Goal: Information Seeking & Learning: Check status

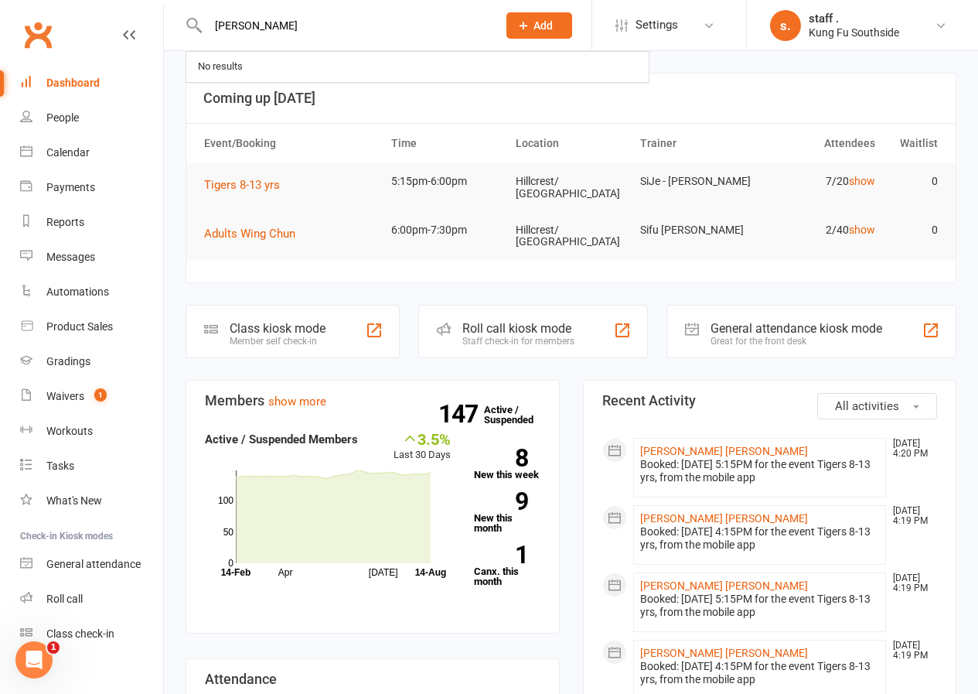
type input "wyatt"
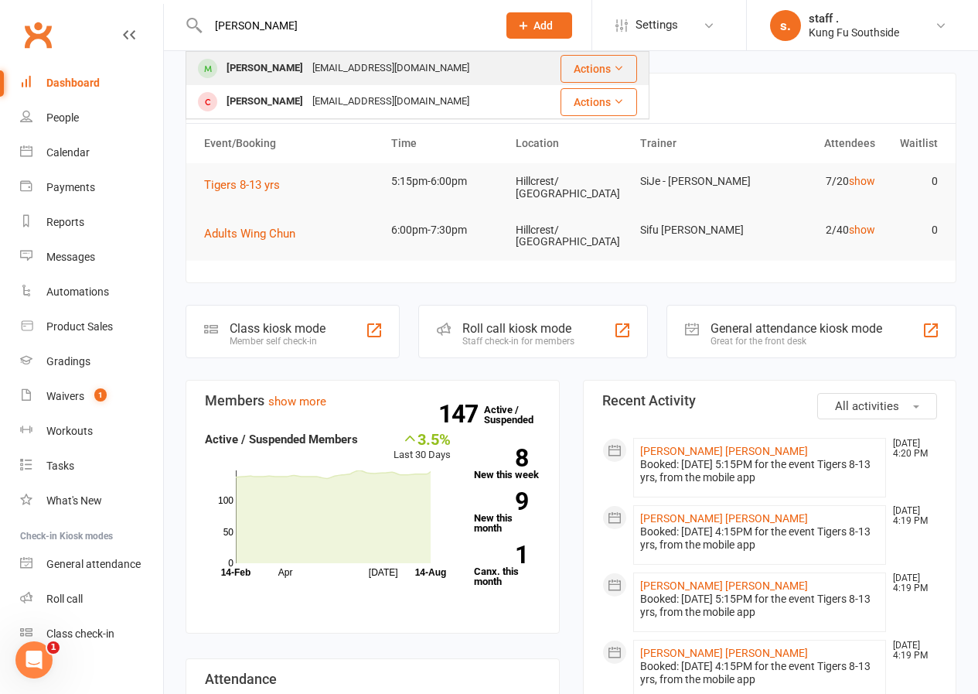
click at [253, 63] on div "[PERSON_NAME]" at bounding box center [265, 68] width 86 height 22
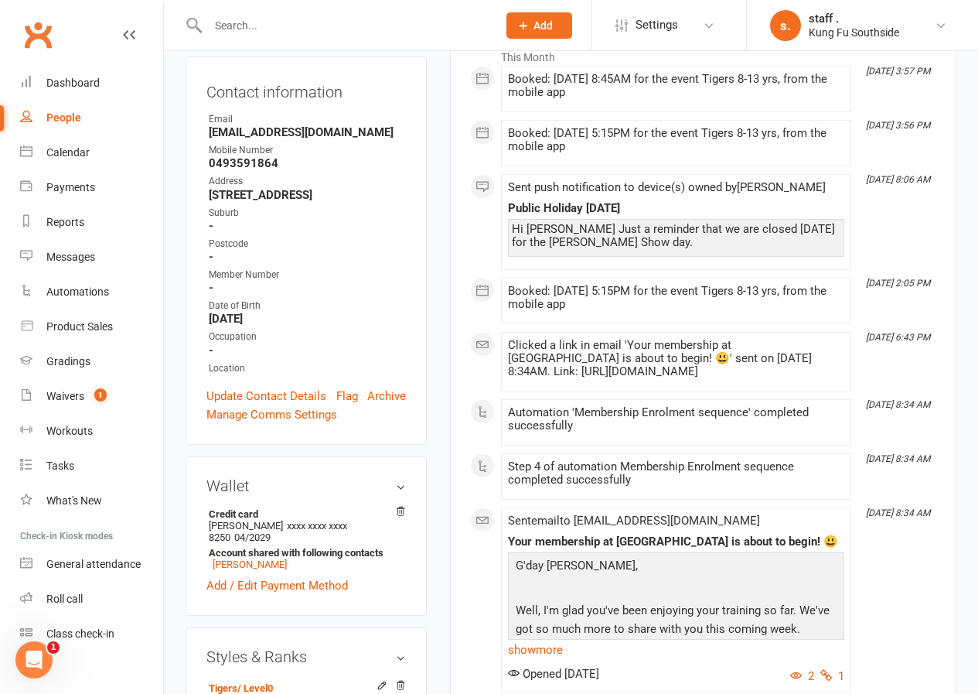
scroll to position [464, 0]
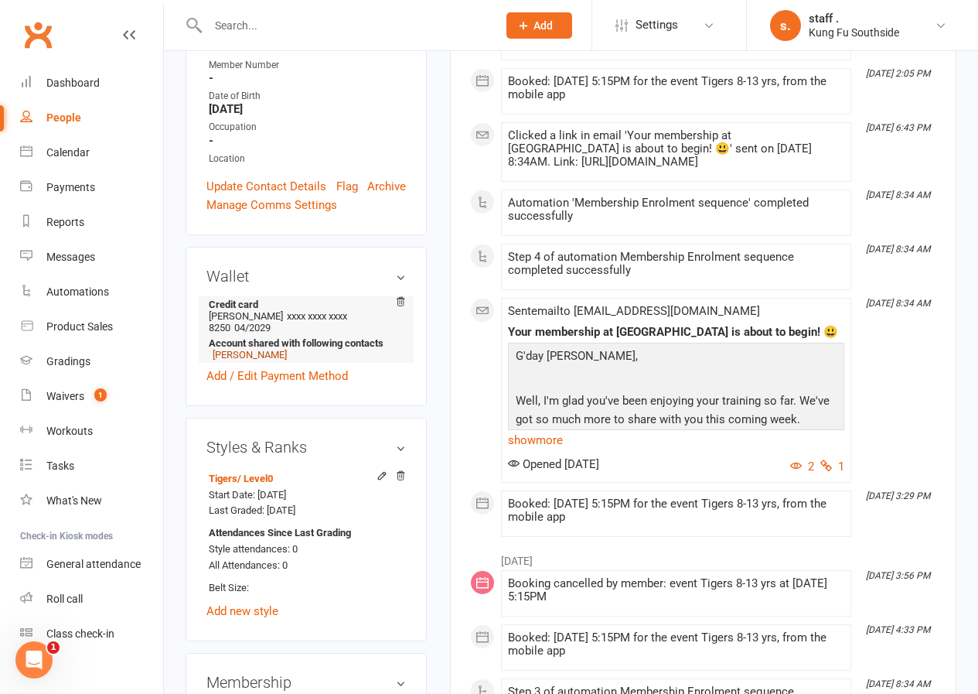
click at [258, 349] on link "[PERSON_NAME]" at bounding box center [250, 355] width 74 height 12
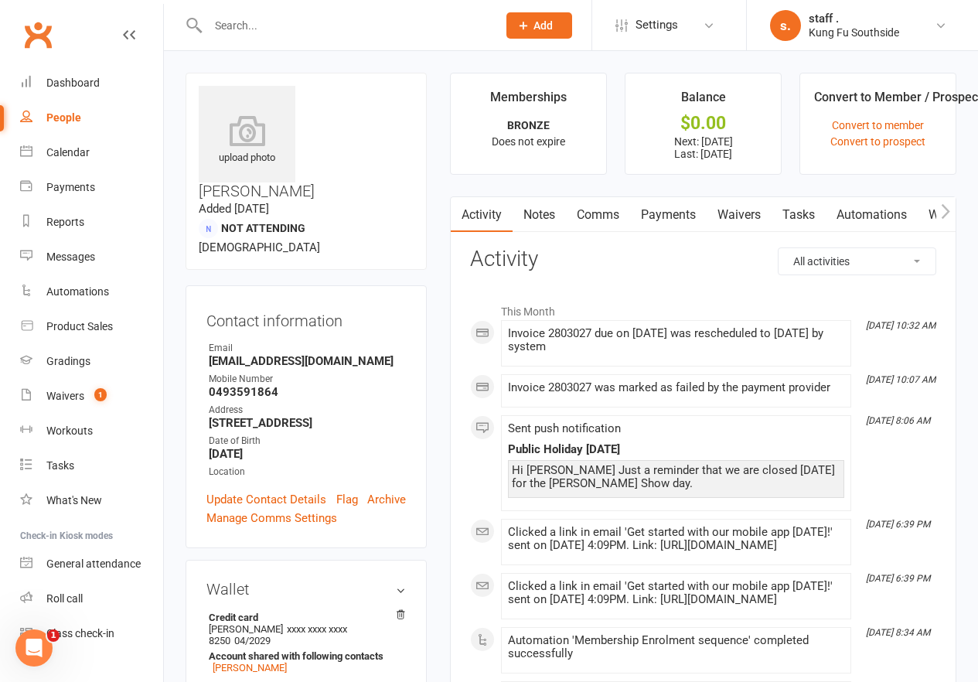
click at [657, 217] on link "Payments" at bounding box center [668, 215] width 77 height 36
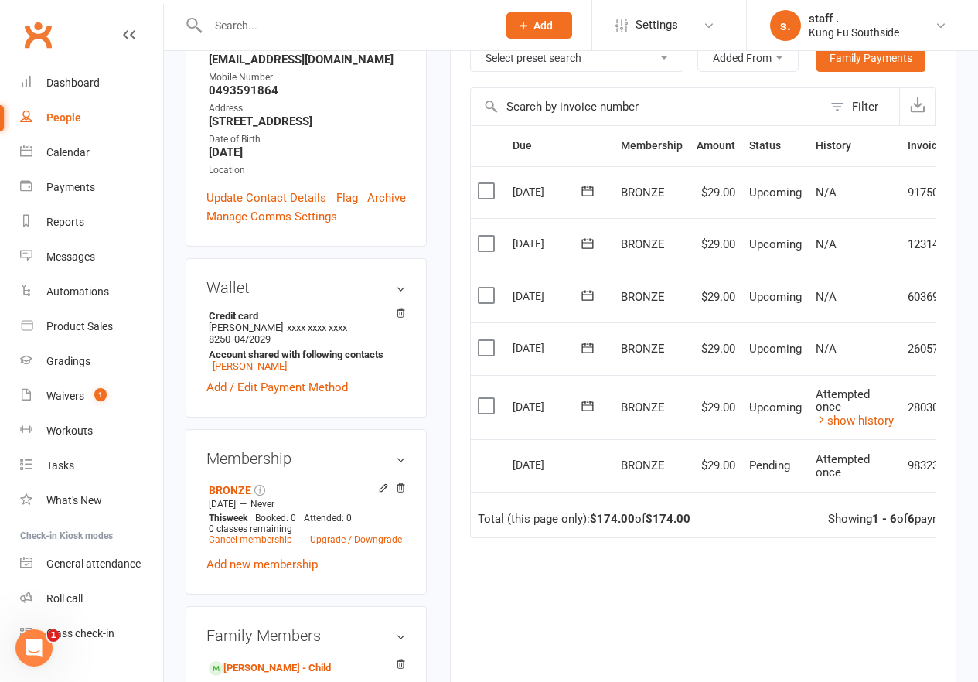
scroll to position [309, 0]
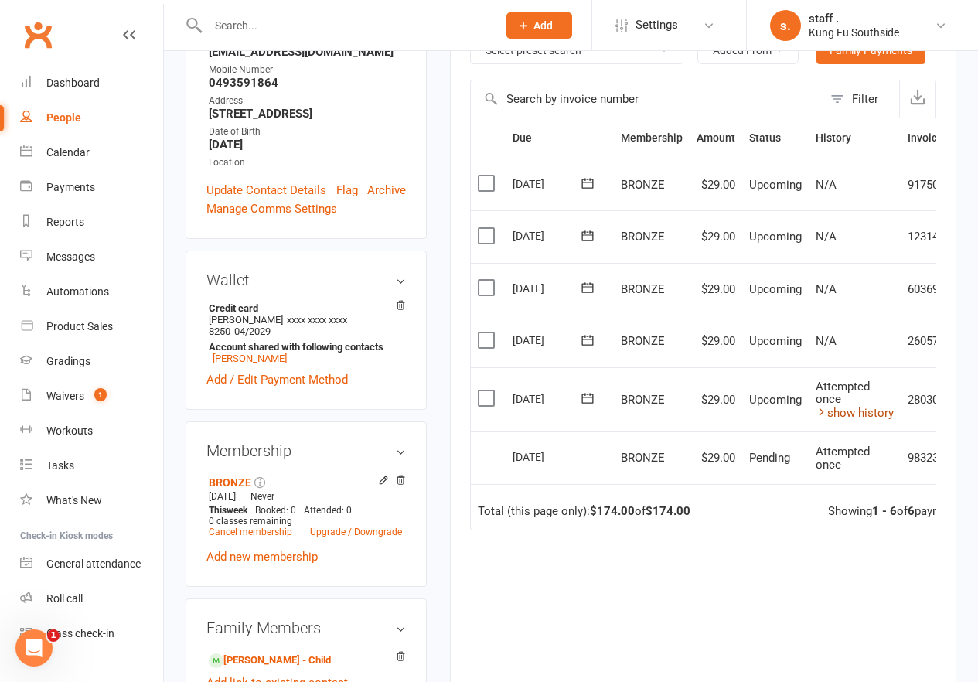
click at [848, 411] on link "show history" at bounding box center [855, 413] width 78 height 14
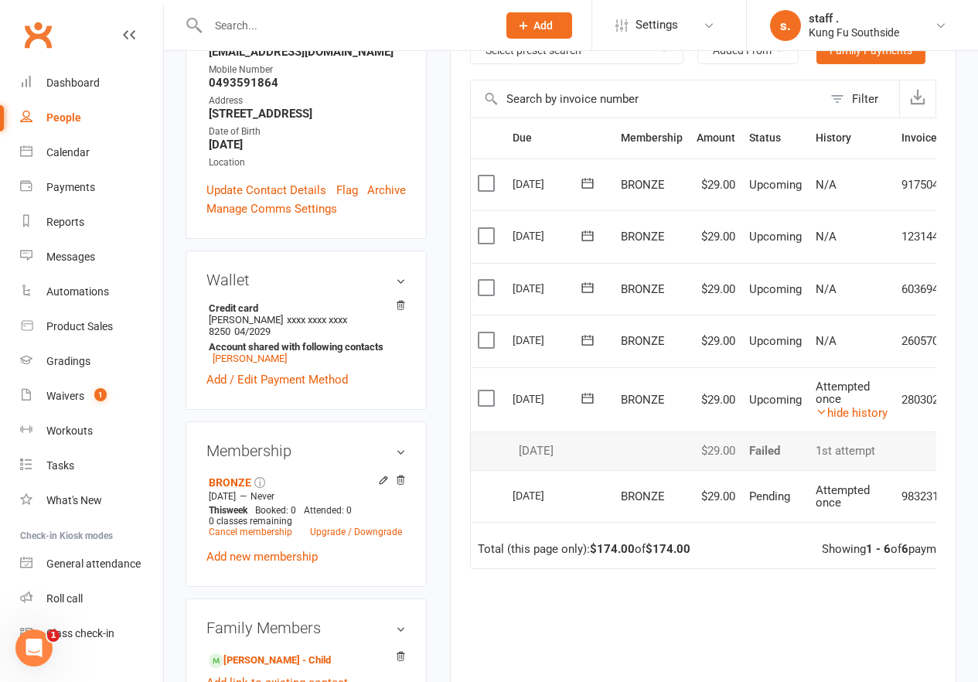
click at [439, 643] on main "Memberships BRONZE Does not expire Balance $0.00 Next: 15 Aug 2025 Last: 7 Aug …" at bounding box center [704, 285] width 530 height 1045
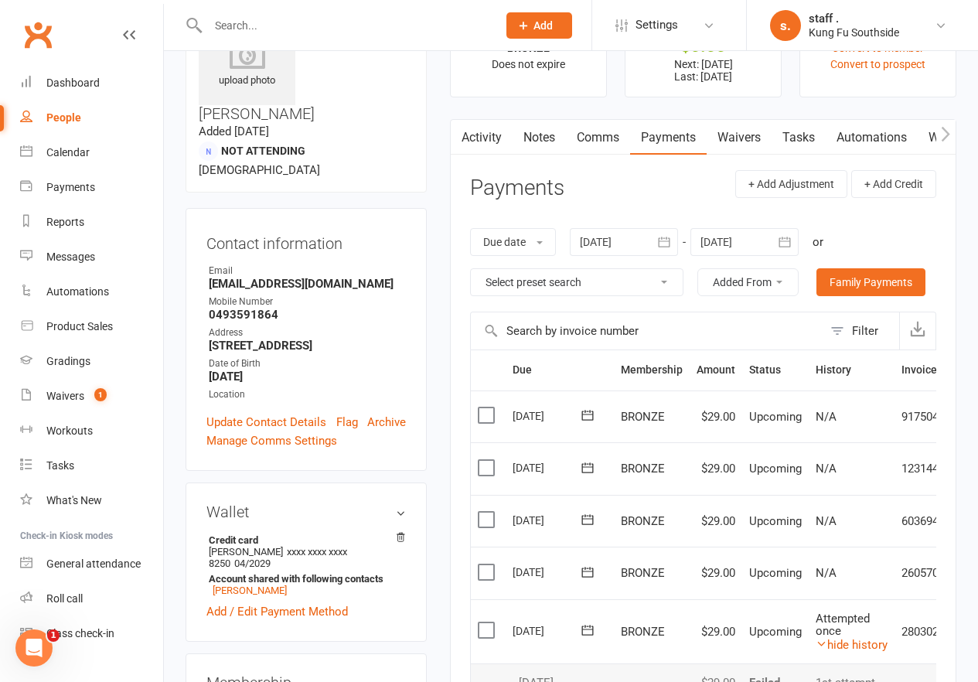
scroll to position [0, 0]
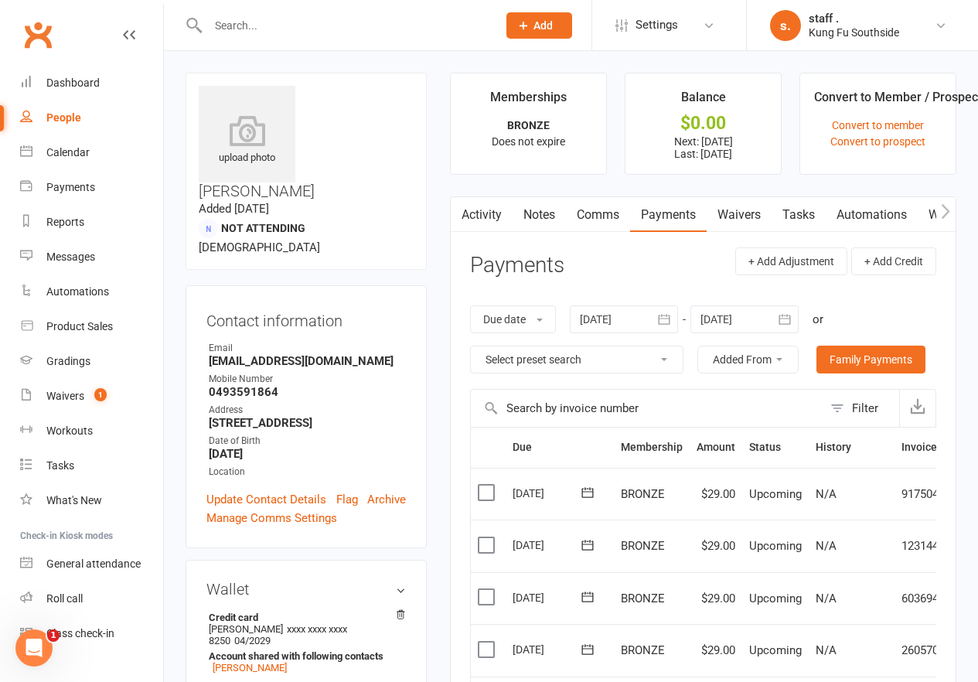
click at [740, 215] on link "Waivers" at bounding box center [739, 215] width 65 height 36
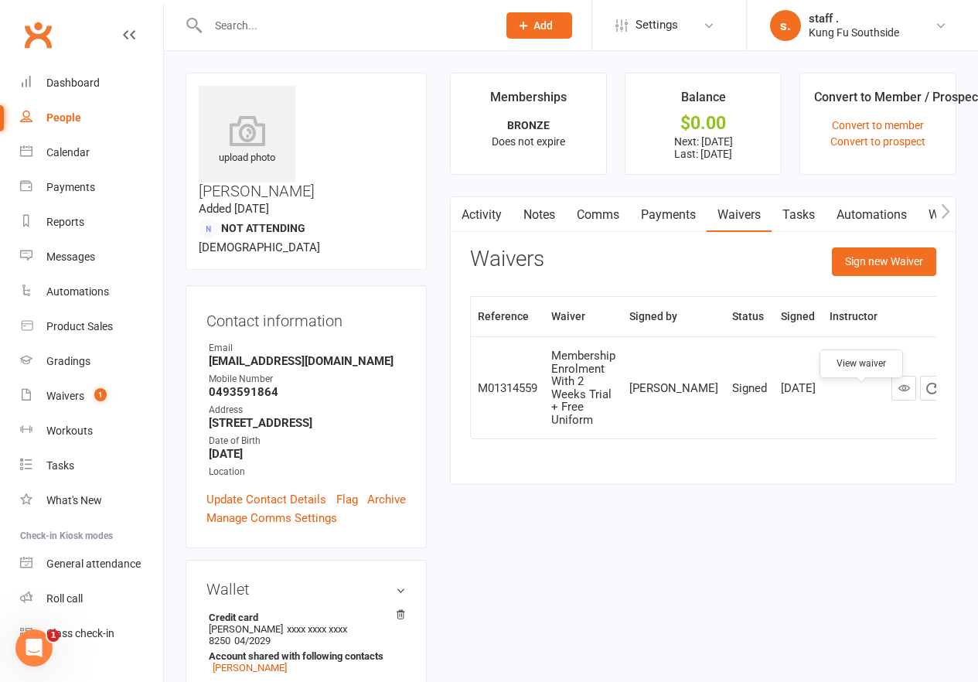
click at [899, 394] on icon at bounding box center [905, 388] width 12 height 12
click at [677, 215] on link "Payments" at bounding box center [668, 215] width 77 height 36
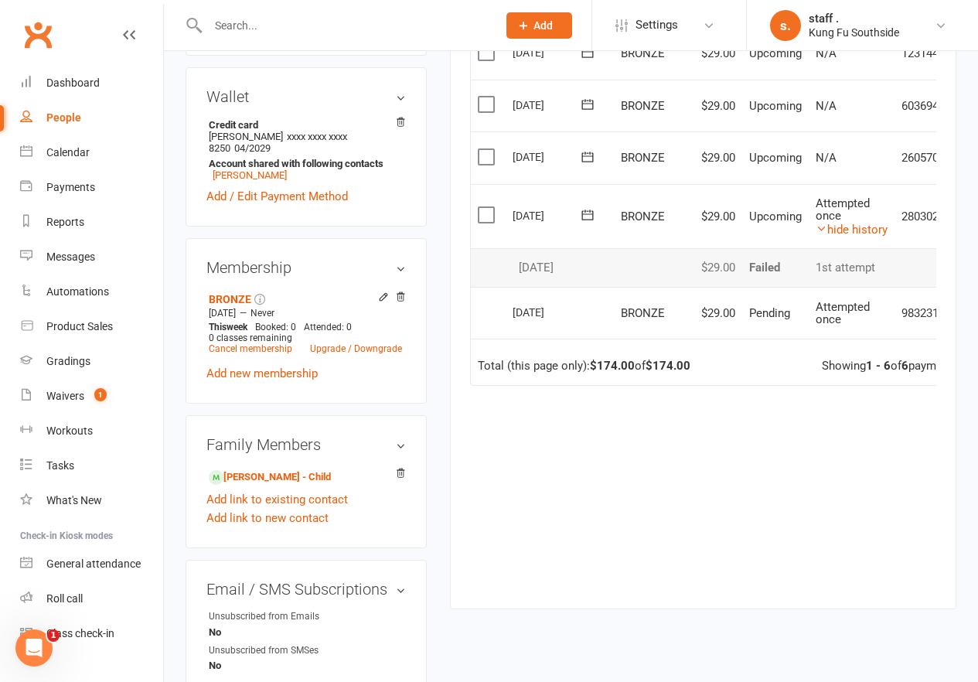
scroll to position [309, 0]
